Goal: Navigation & Orientation: Find specific page/section

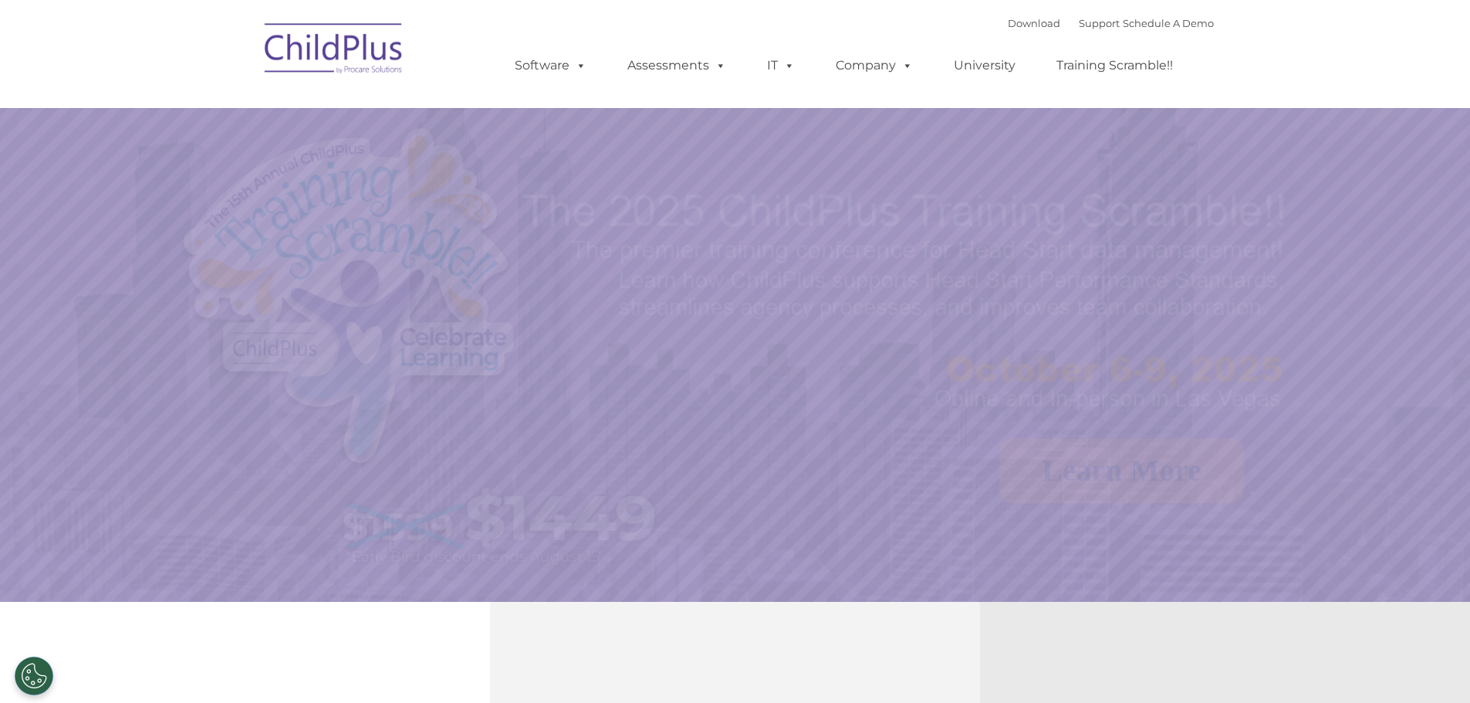
select select "MEDIUM"
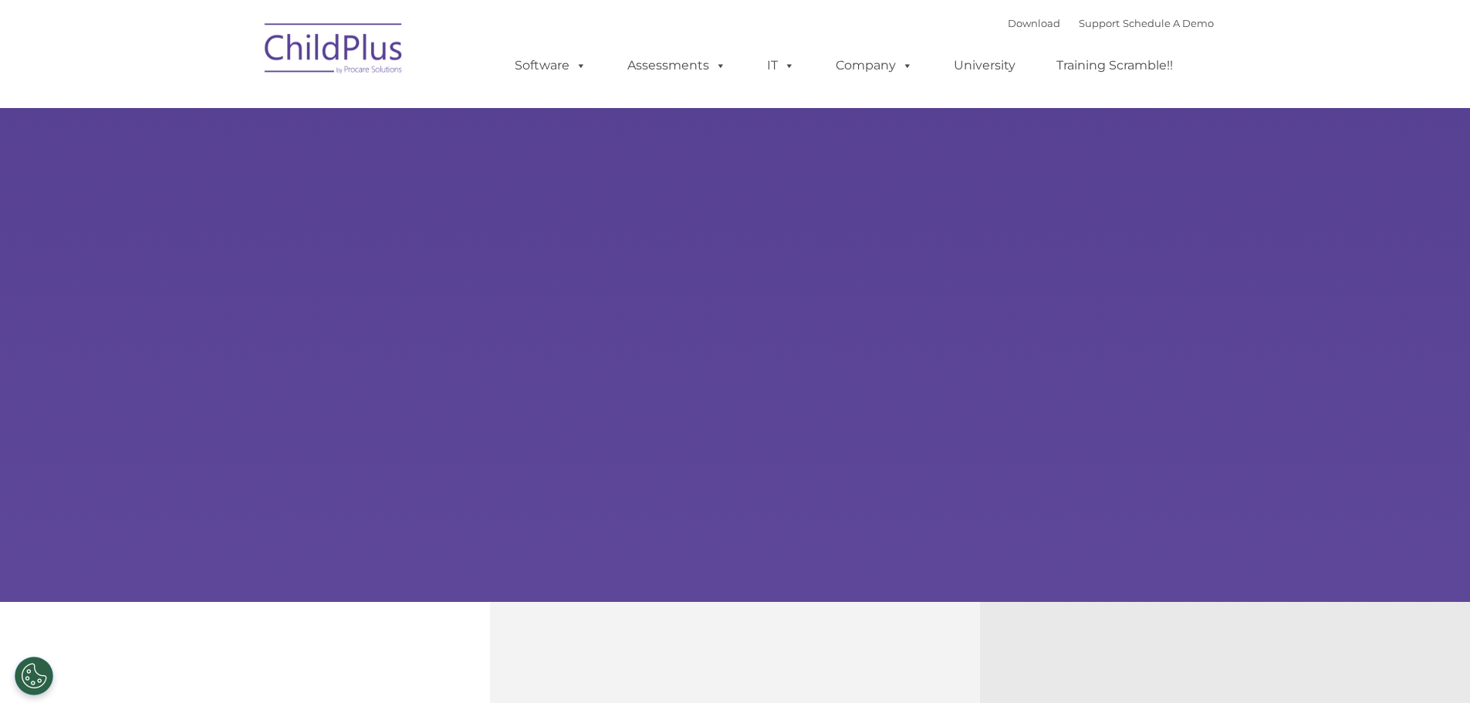
type input ""
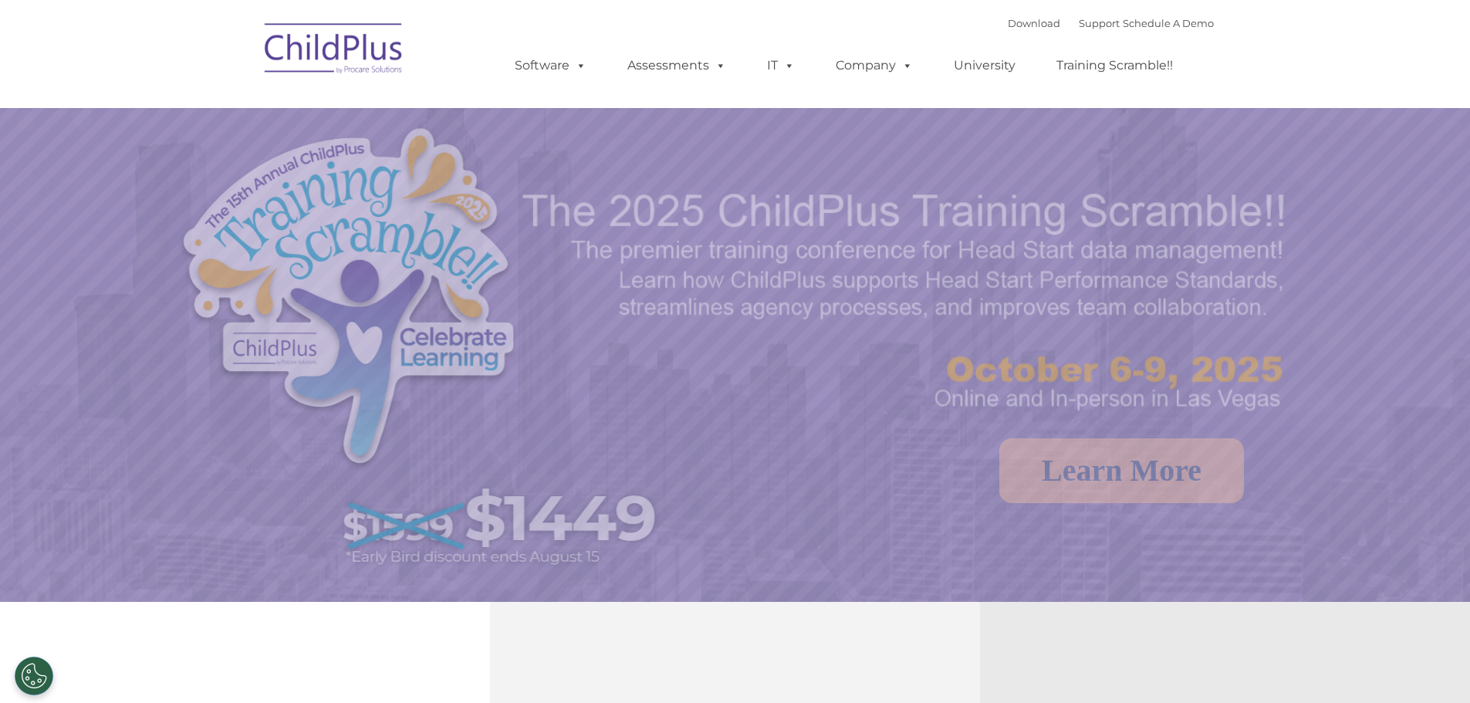
select select "MEDIUM"
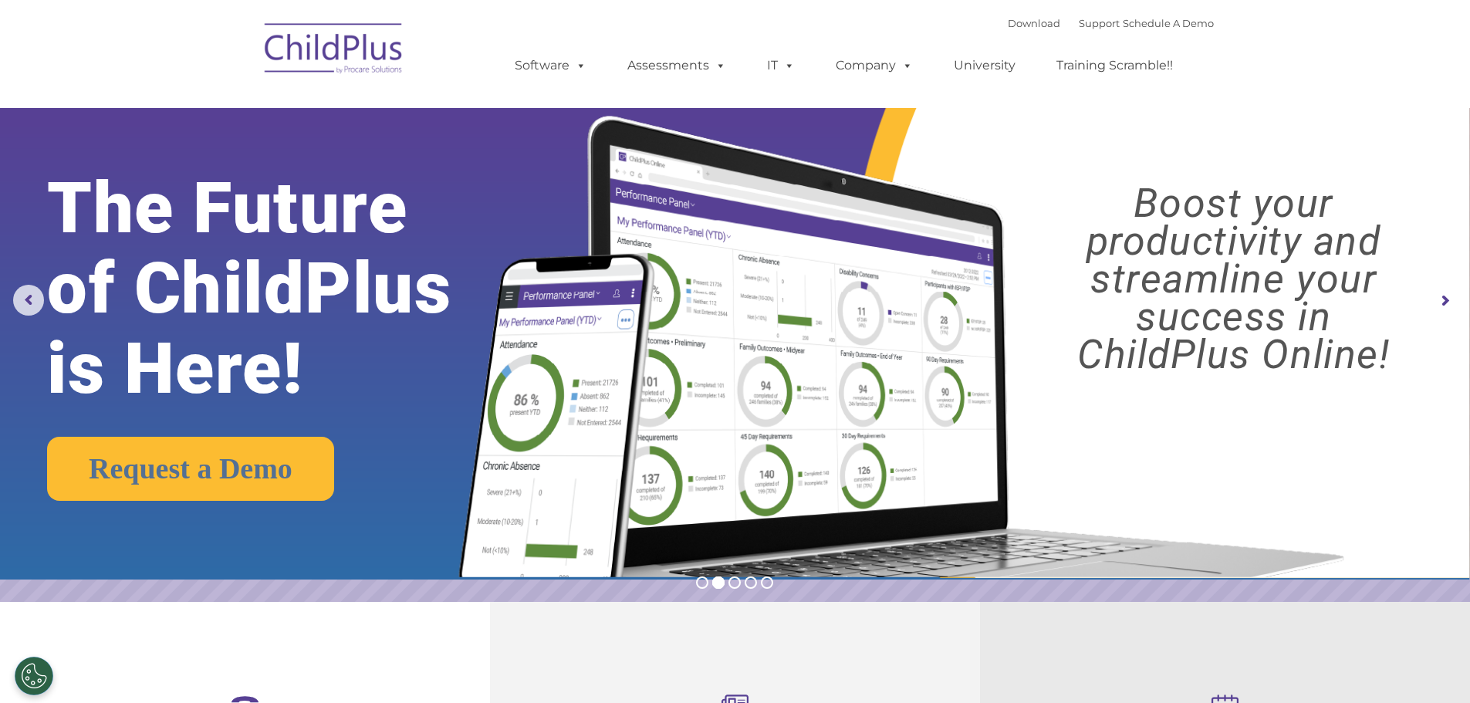
click at [330, 48] on img at bounding box center [334, 50] width 154 height 77
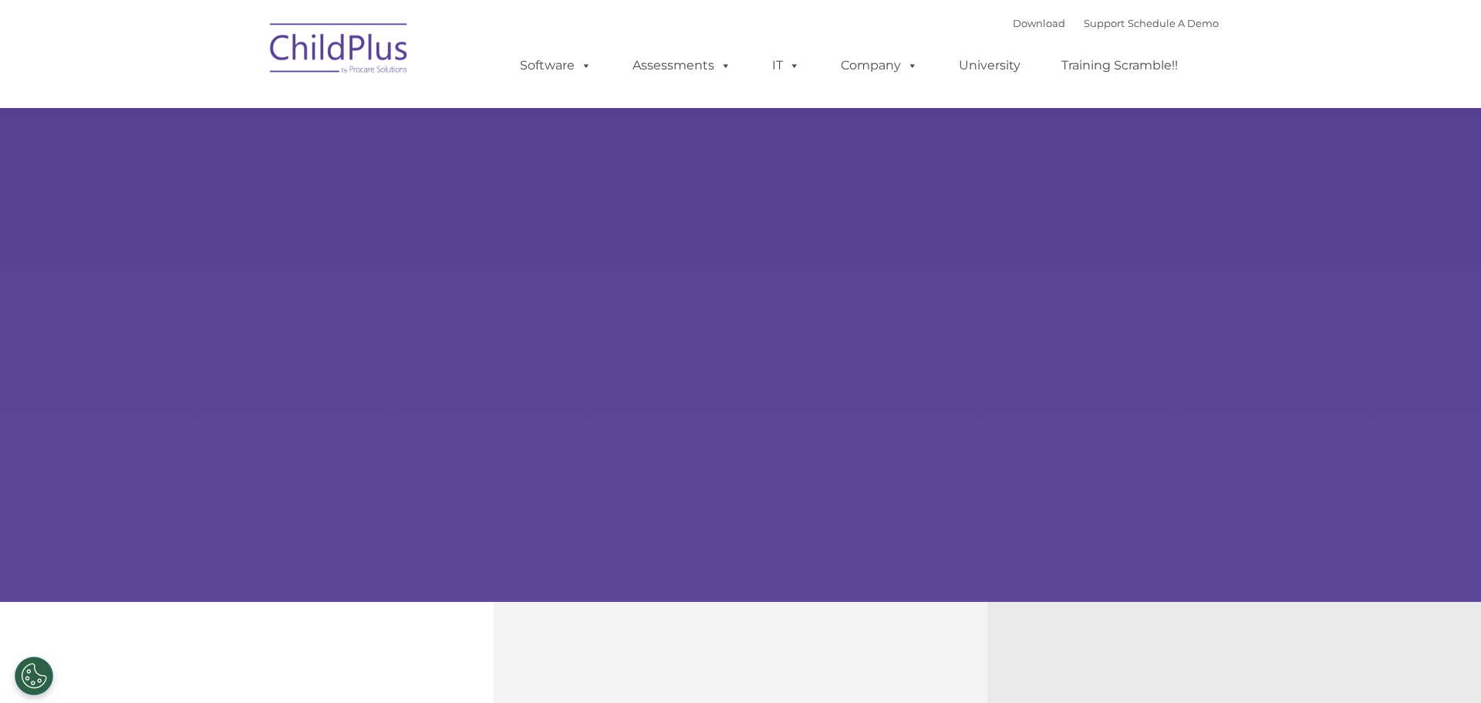
type input ""
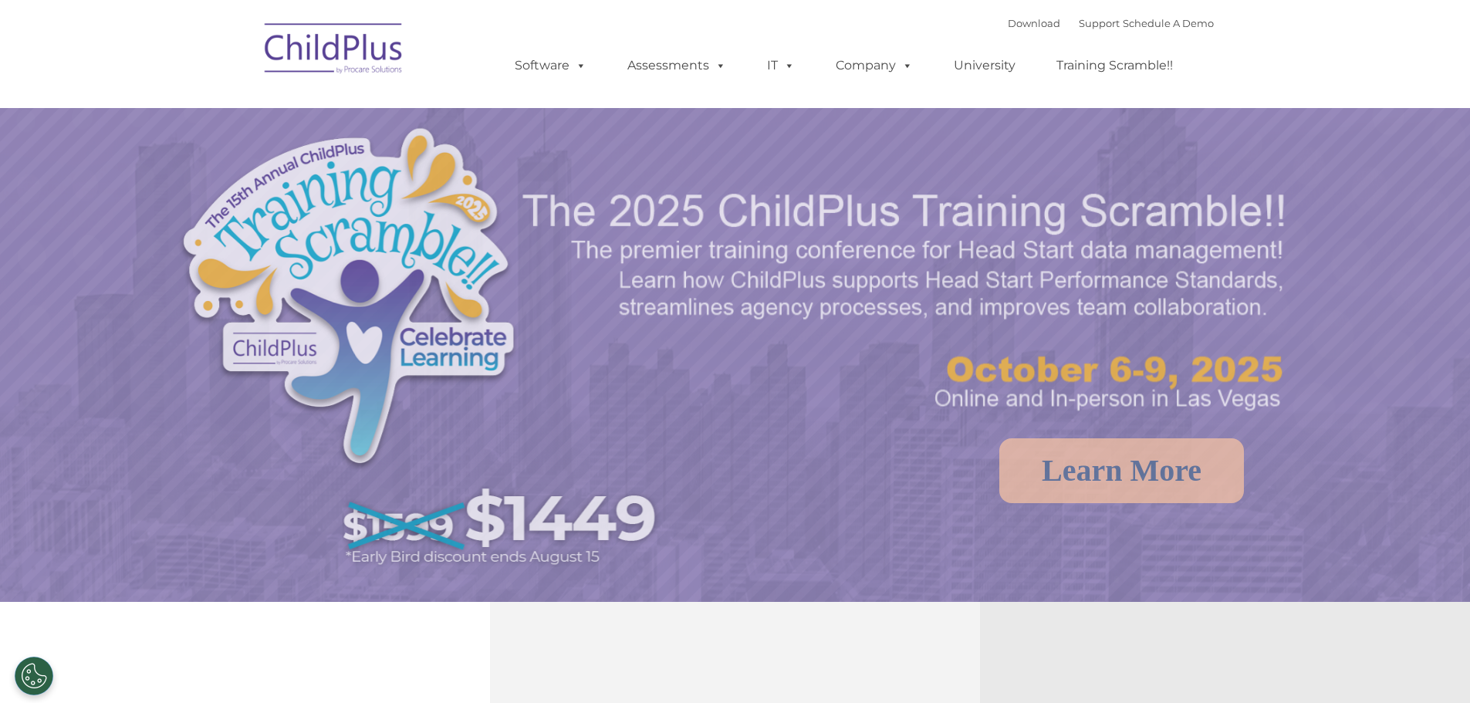
select select "MEDIUM"
